Goal: Find specific page/section: Find specific page/section

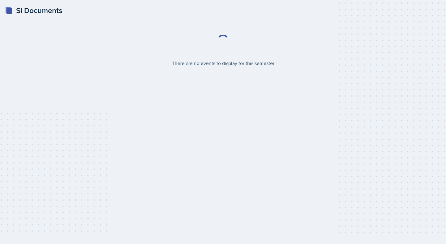
select select "2bed604d-1099-4043-b1bc-2365e8740244"
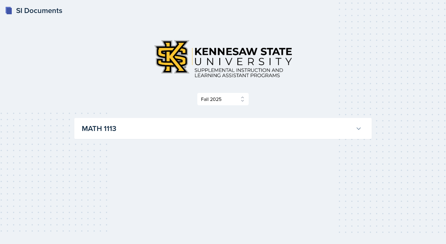
click at [357, 129] on icon at bounding box center [358, 128] width 6 height 6
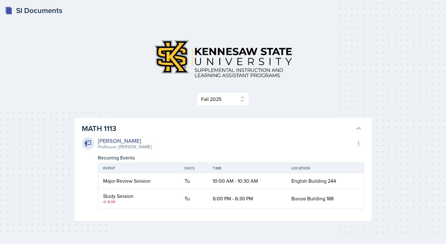
click at [274, 93] on div "Select Semester Fall 2025 Summer 2025 Spring 2025 Fall 2024 Summer 2024 Spring …" at bounding box center [222, 99] width 297 height 13
click at [355, 129] on button "MATH 1113" at bounding box center [222, 129] width 282 height 14
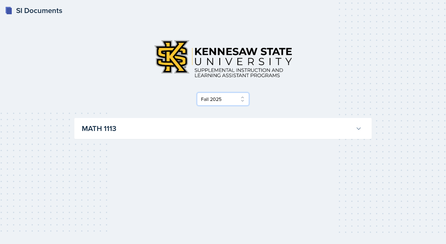
click at [233, 96] on select "Select Semester Fall 2025 Summer 2025 Spring 2025 Fall 2024 Summer 2024 Spring …" at bounding box center [223, 99] width 52 height 13
click at [197, 93] on select "Select Semester Fall 2025 Summer 2025 Spring 2025 Fall 2024 Summer 2024 Spring …" at bounding box center [223, 99] width 52 height 13
click at [359, 128] on icon at bounding box center [358, 128] width 6 height 6
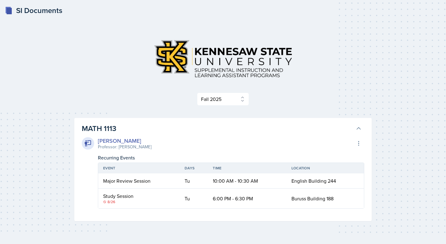
scroll to position [17, 0]
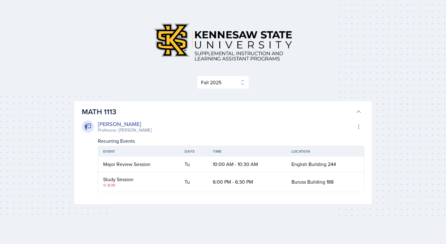
click at [50, 131] on div "SI Documents Select Semester Fall 2025 Summer 2025 Spring 2025 Fall 2024 Summer…" at bounding box center [223, 113] width 446 height 261
click at [359, 112] on icon at bounding box center [358, 112] width 6 height 6
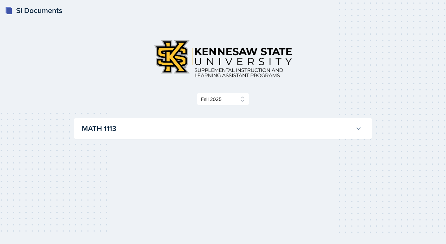
click at [42, 12] on div "SI Documents" at bounding box center [33, 10] width 57 height 11
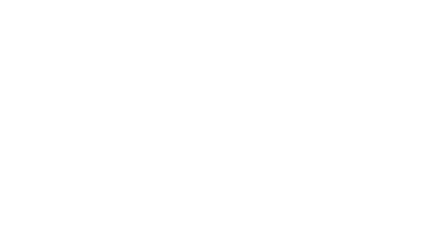
select select "2bed604d-1099-4043-b1bc-2365e8740244"
